Goal: Task Accomplishment & Management: Manage account settings

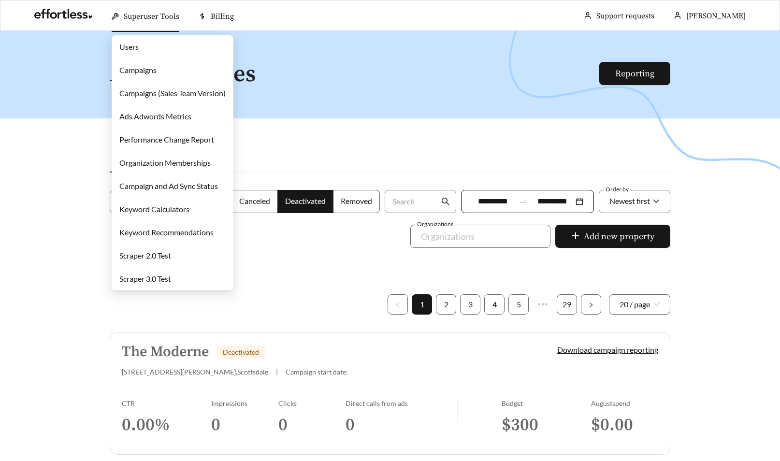
click at [151, 68] on link "Campaigns" at bounding box center [137, 69] width 37 height 9
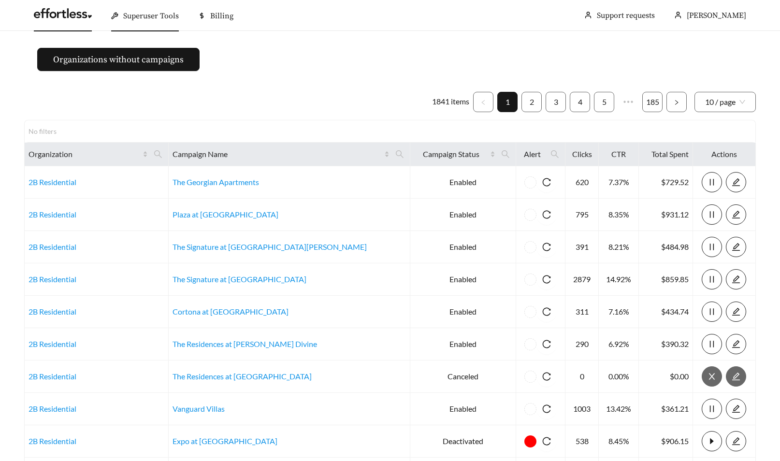
click at [67, 21] on link at bounding box center [63, 16] width 58 height 10
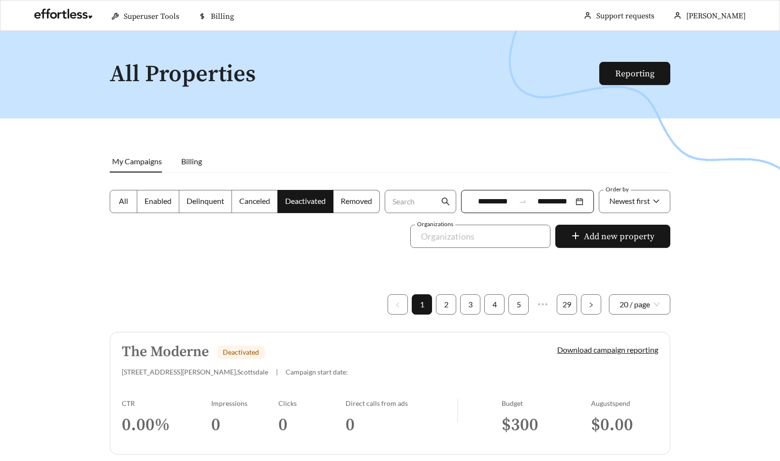
click at [158, 201] on span "Enabled" at bounding box center [157, 200] width 27 height 9
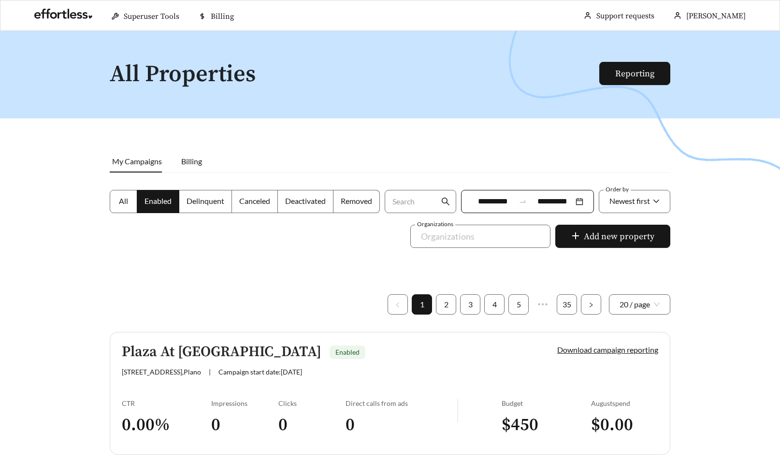
click at [210, 353] on h5 "Plaza At Chase Oaks" at bounding box center [222, 352] width 200 height 16
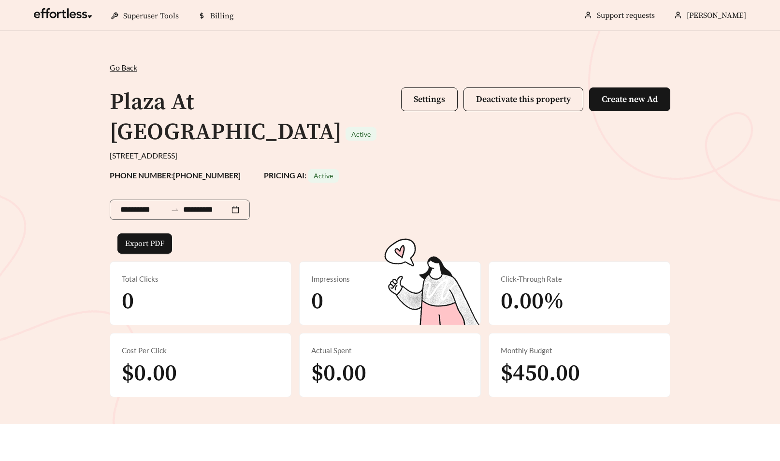
click at [59, 108] on div "**********" at bounding box center [390, 227] width 780 height 393
click at [235, 48] on div "**********" at bounding box center [390, 227] width 780 height 393
click at [435, 93] on button "Settings" at bounding box center [429, 99] width 57 height 24
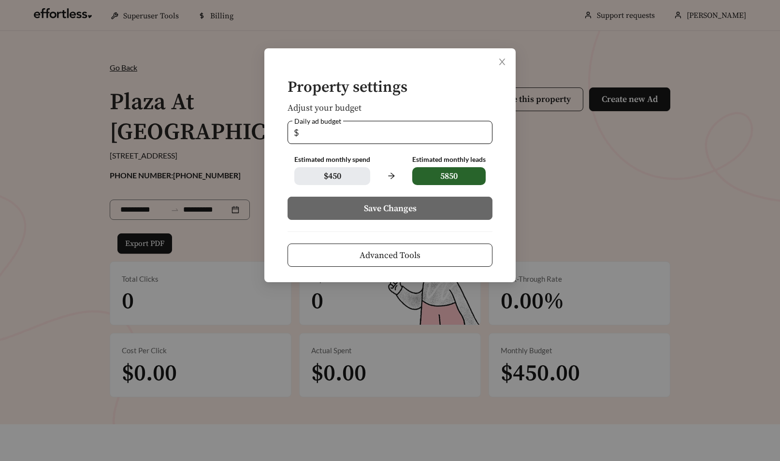
click at [372, 253] on span "Advanced Tools" at bounding box center [389, 255] width 61 height 13
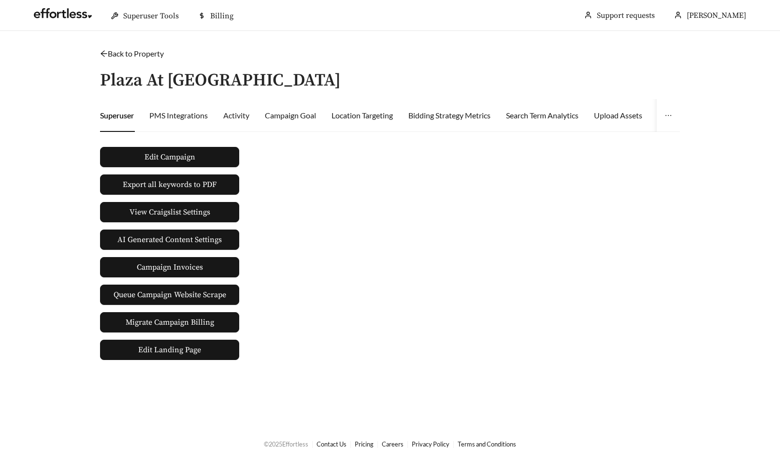
click at [236, 122] on div "Activity" at bounding box center [236, 115] width 26 height 33
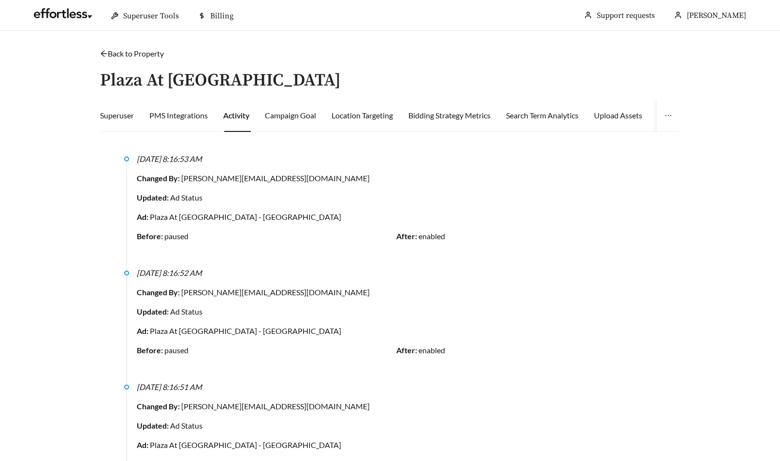
scroll to position [490, 0]
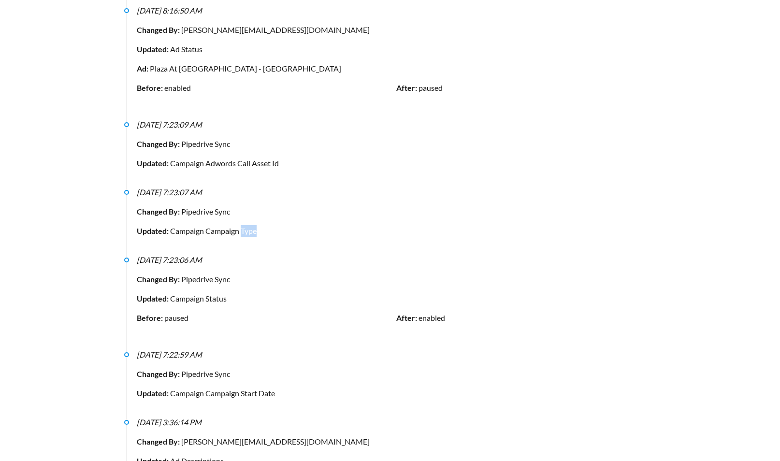
click at [271, 231] on div "Updated: Campaign Campaign Type" at bounding box center [396, 231] width 519 height 12
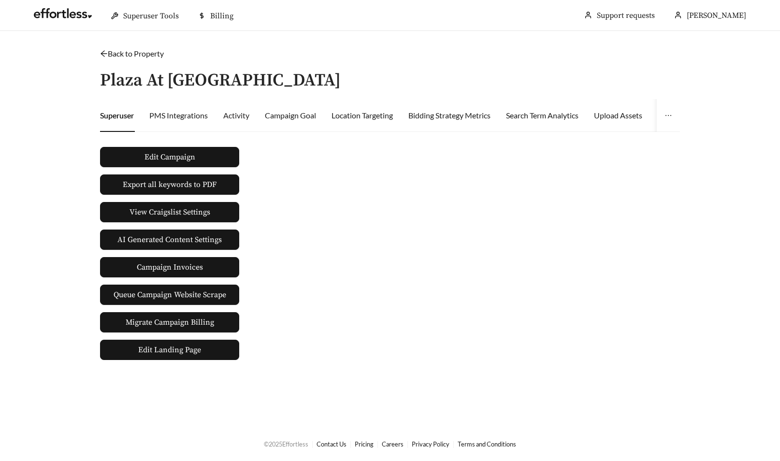
click at [230, 122] on div "Activity" at bounding box center [236, 115] width 26 height 33
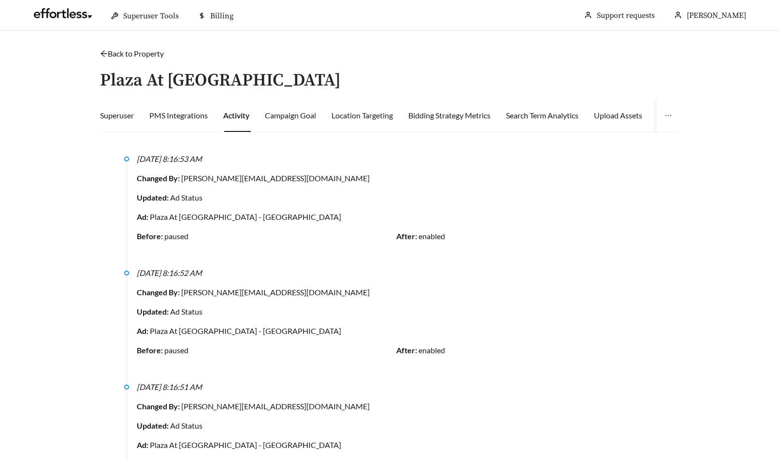
click at [380, 101] on div "Location Targeting" at bounding box center [361, 115] width 61 height 33
